Goal: Navigation & Orientation: Find specific page/section

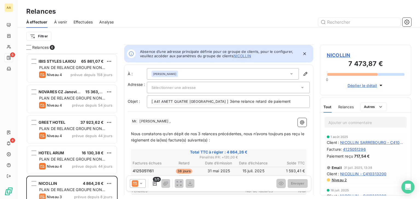
scroll to position [144, 0]
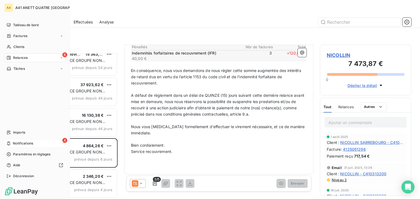
click at [15, 143] on span "Notifications" at bounding box center [23, 143] width 20 height 5
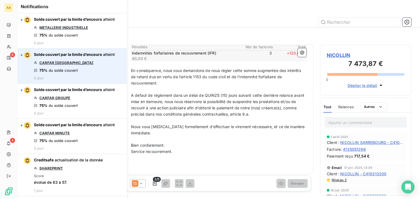
click at [63, 64] on link "CARFAR [GEOGRAPHIC_DATA]" at bounding box center [66, 63] width 54 height 4
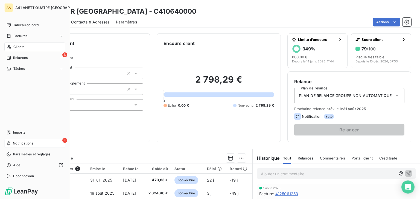
click at [20, 144] on span "Notifications" at bounding box center [23, 143] width 20 height 5
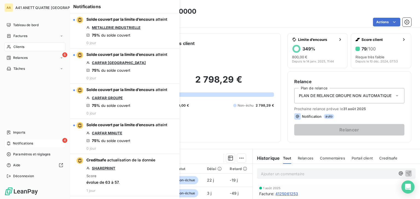
click at [20, 144] on span "Notifications" at bounding box center [23, 143] width 20 height 5
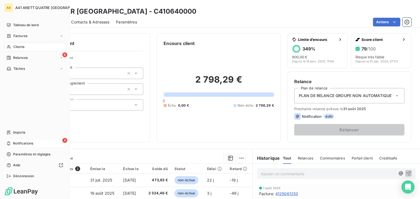
click at [25, 143] on span "Notifications" at bounding box center [23, 143] width 20 height 5
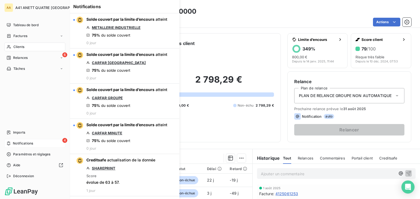
click at [25, 143] on span "Notifications" at bounding box center [23, 143] width 20 height 5
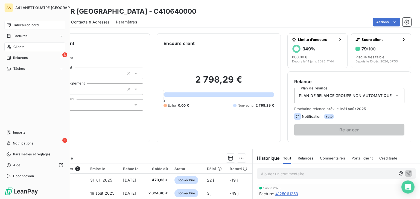
click at [25, 23] on span "Tableau de bord" at bounding box center [25, 25] width 25 height 5
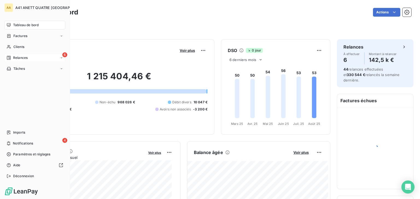
click at [13, 58] on span "Relances" at bounding box center [20, 57] width 14 height 5
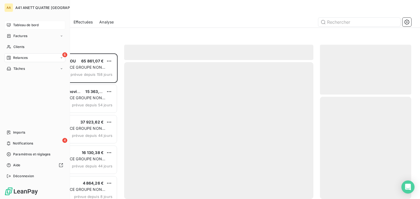
scroll to position [142, 87]
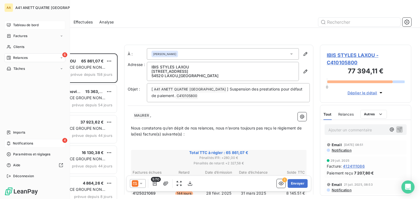
click at [23, 148] on div "4 Notifications" at bounding box center [34, 143] width 61 height 9
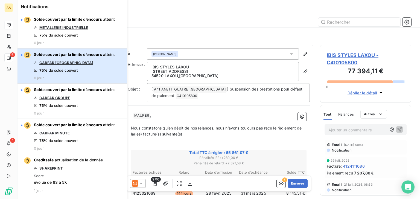
click at [88, 54] on span "Solde couvert par la limite d’encours" at bounding box center [68, 54] width 68 height 5
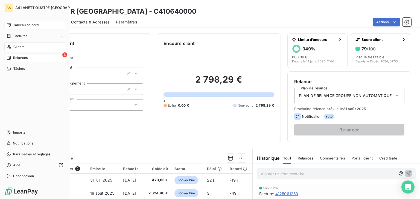
click at [16, 25] on span "Tableau de bord" at bounding box center [25, 25] width 25 height 5
